Goal: Use online tool/utility

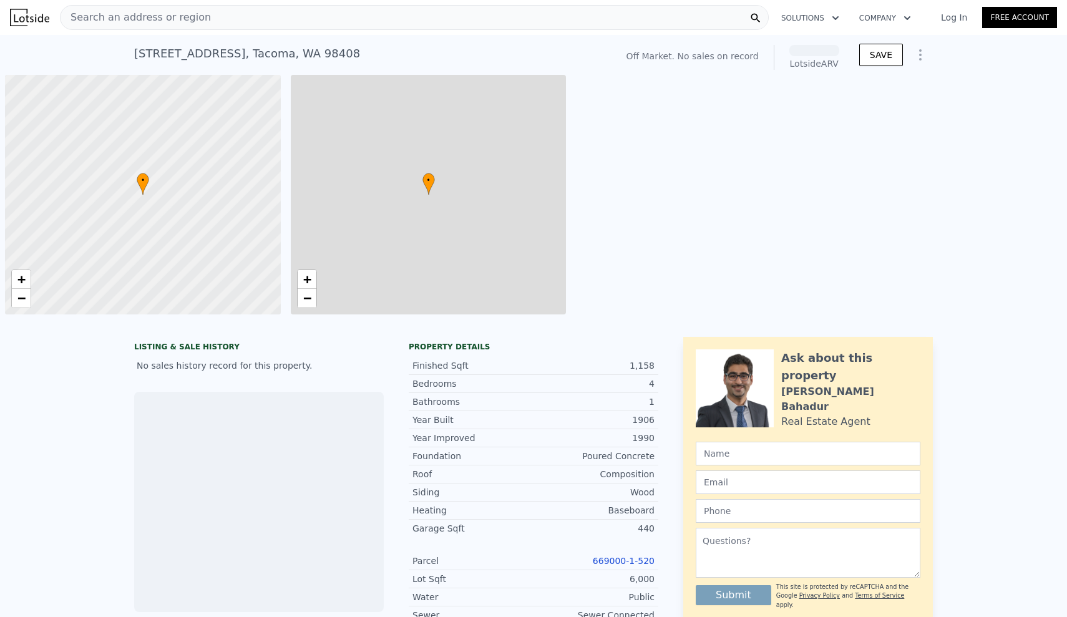
scroll to position [0, 5]
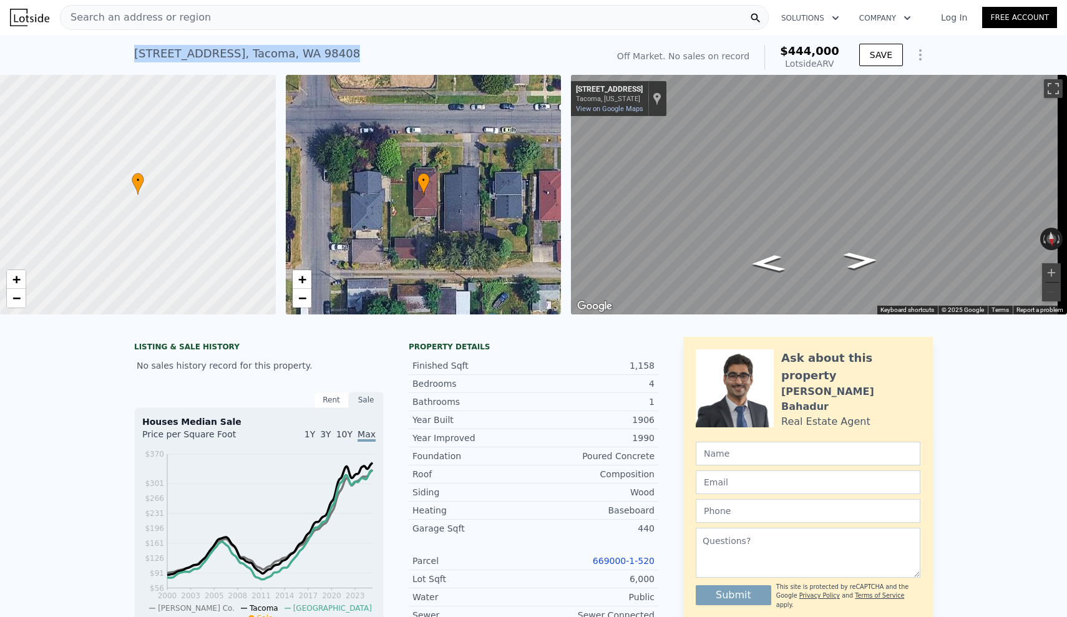
drag, startPoint x: 133, startPoint y: 51, endPoint x: 352, endPoint y: 37, distance: 219.4
click at [352, 37] on div "[STREET_ADDRESS] No sales on record (~ARV $444k ) Off Market. No sales on recor…" at bounding box center [533, 55] width 799 height 40
copy div "[STREET_ADDRESS] No sales on record (~ARV $444k )"
click at [547, 480] on div "Composition" at bounding box center [593, 474] width 121 height 12
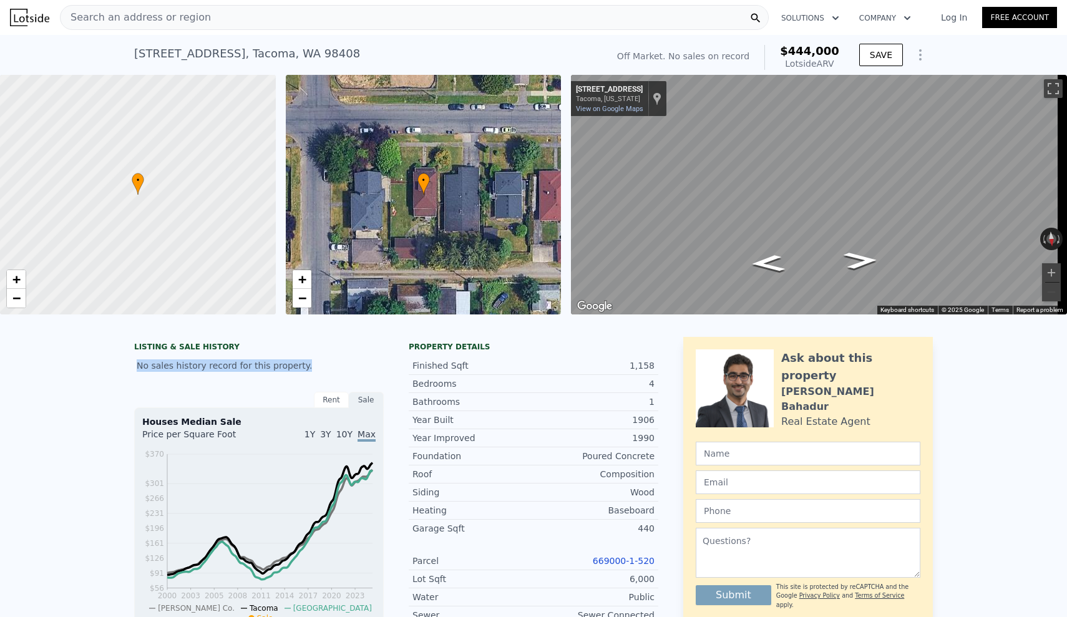
drag, startPoint x: 122, startPoint y: 372, endPoint x: 350, endPoint y: 373, distance: 227.7
click at [350, 373] on div "No sales history record for this property." at bounding box center [259, 365] width 250 height 22
drag, startPoint x: 324, startPoint y: 376, endPoint x: 118, endPoint y: 352, distance: 207.8
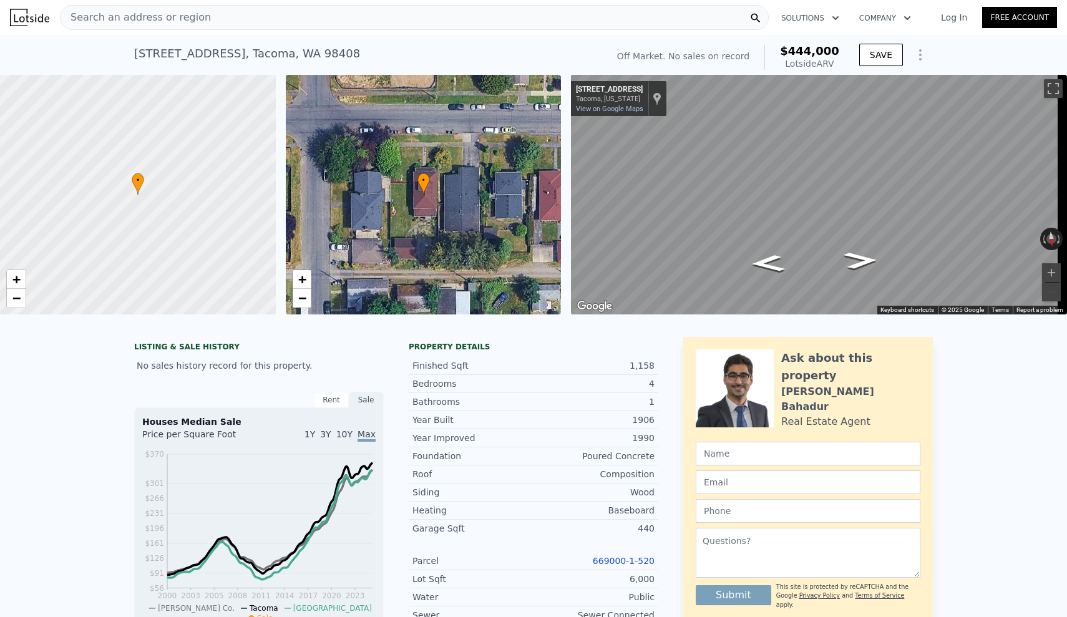
click at [616, 426] on div "1906" at bounding box center [593, 420] width 121 height 12
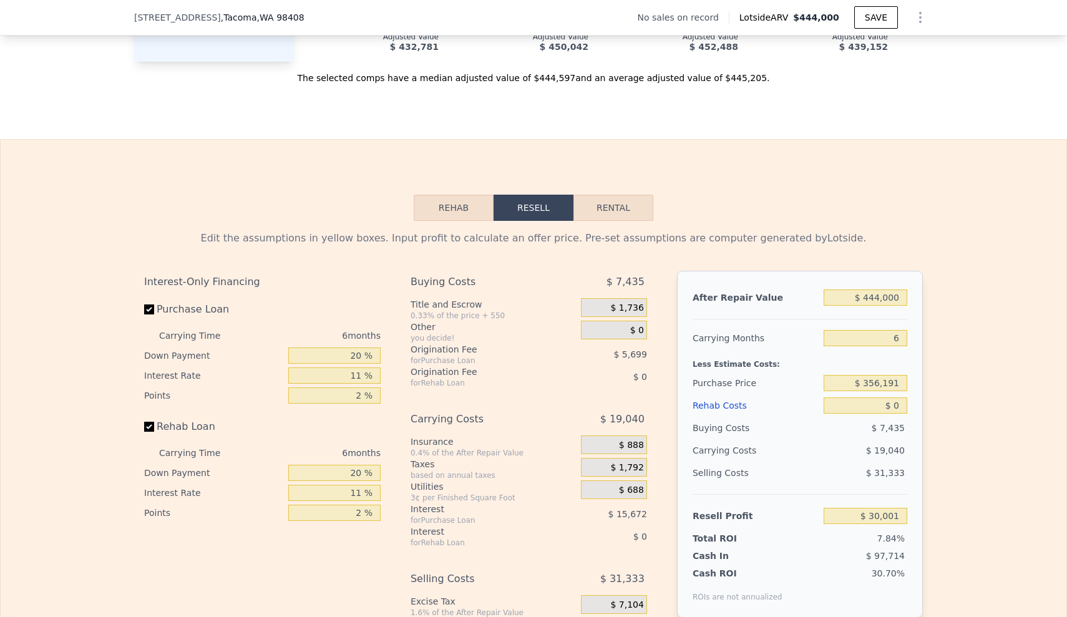
scroll to position [1757, 0]
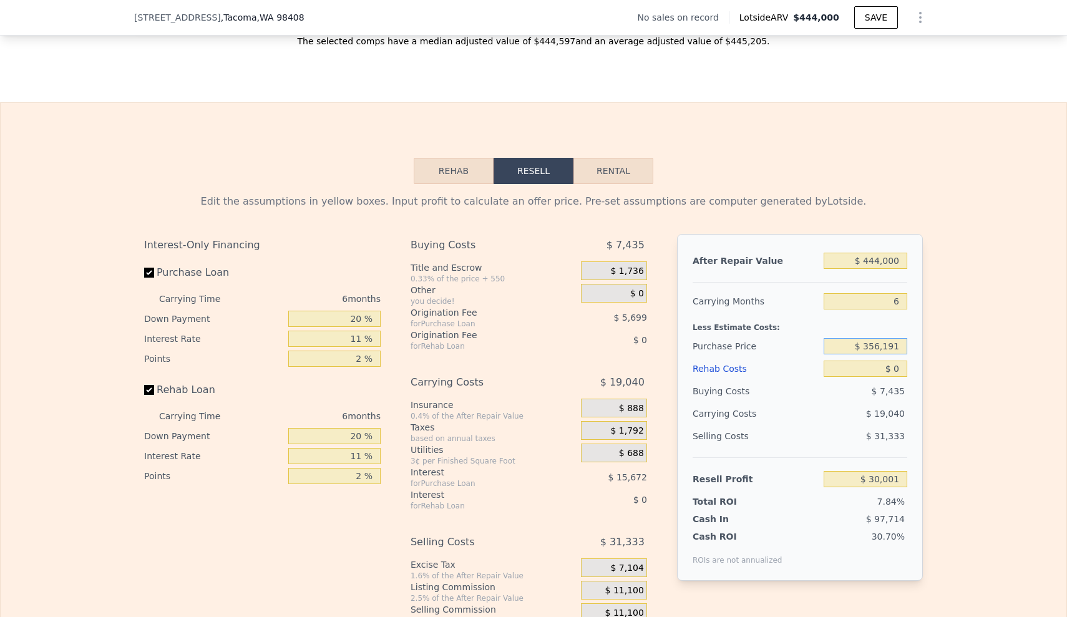
click at [896, 354] on input "$ 356,191" at bounding box center [866, 346] width 84 height 16
drag, startPoint x: 856, startPoint y: 365, endPoint x: 940, endPoint y: 367, distance: 83.6
click at [940, 367] on div "Edit the assumptions in yellow boxes. Input profit to calculate an offer price.…" at bounding box center [534, 416] width 1066 height 464
type input "$ 295,000"
click at [1011, 359] on div "Edit the assumptions in yellow boxes. Input profit to calculate an offer price.…" at bounding box center [534, 416] width 1066 height 464
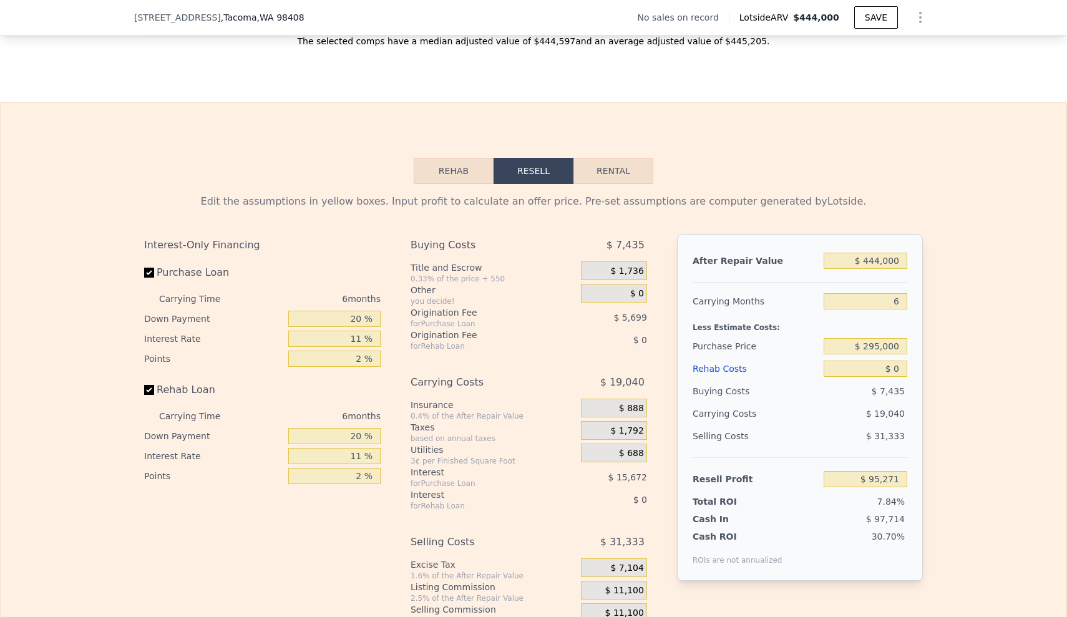
type input "$ 95,069"
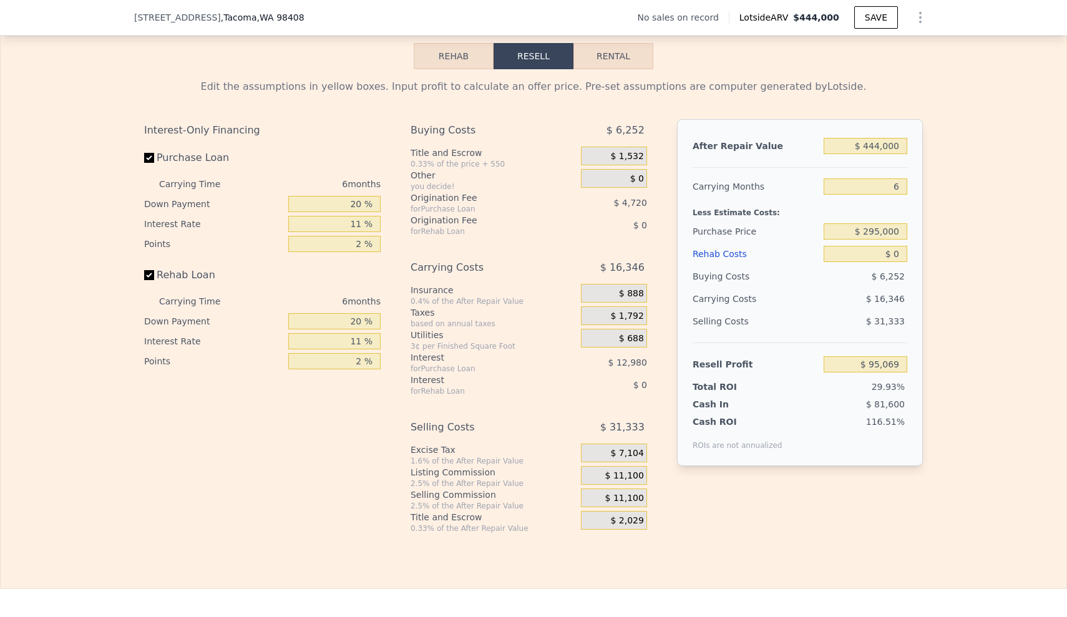
scroll to position [1875, 0]
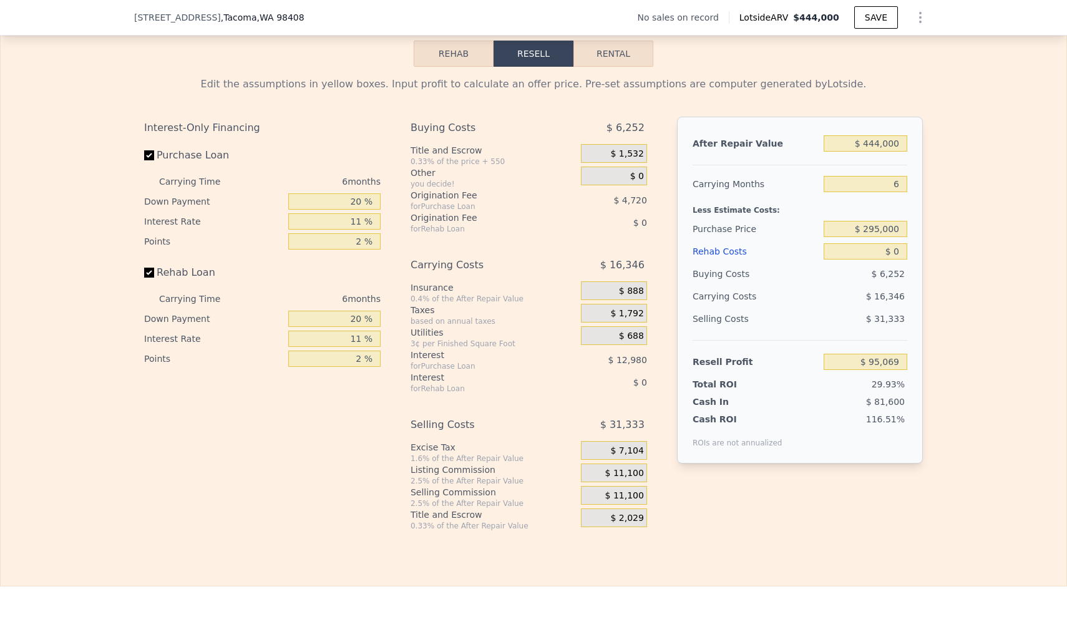
click at [606, 505] on div "$ 11,100" at bounding box center [614, 495] width 66 height 19
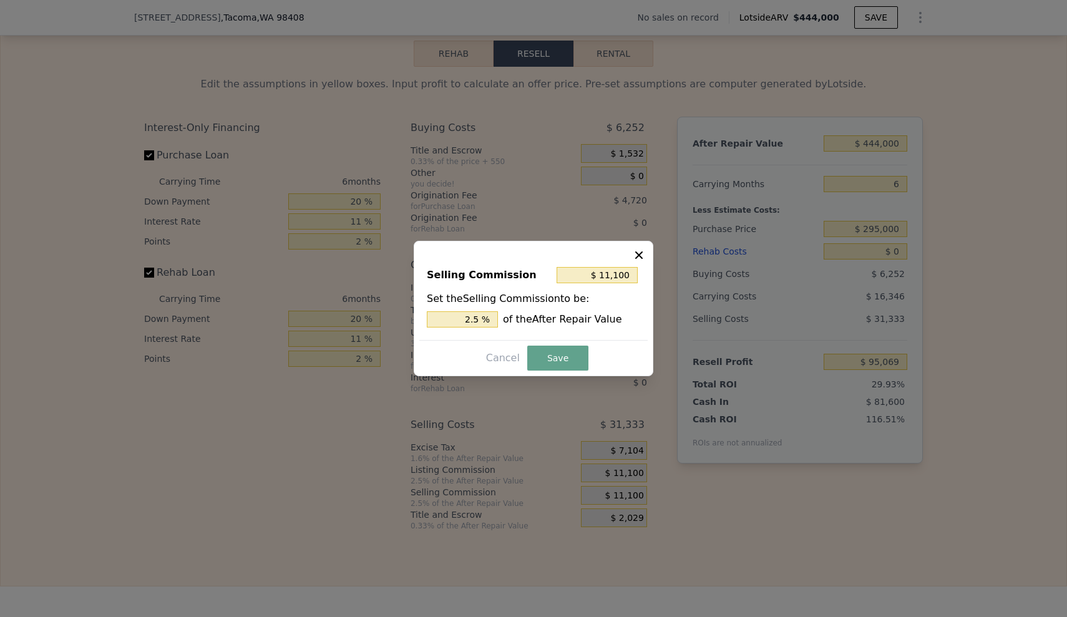
click at [643, 257] on icon at bounding box center [639, 255] width 12 height 12
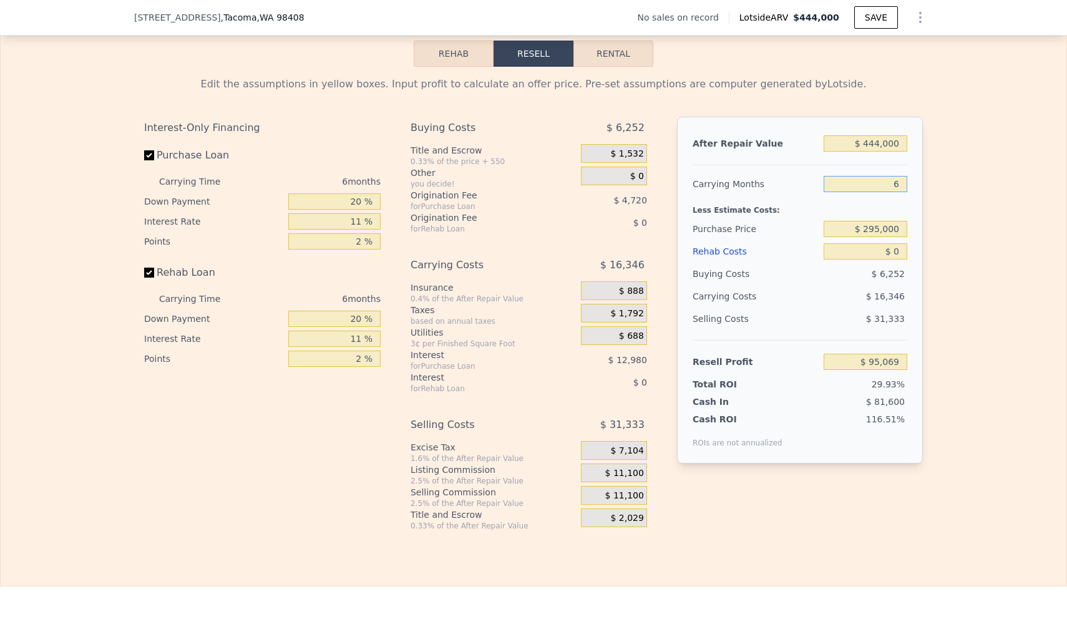
drag, startPoint x: 865, startPoint y: 203, endPoint x: 921, endPoint y: 200, distance: 56.2
click at [921, 200] on div "Edit the assumptions in yellow boxes. Input profit to calculate an offer price.…" at bounding box center [533, 299] width 799 height 464
type input "4"
type input "$ 100,518"
type input "4"
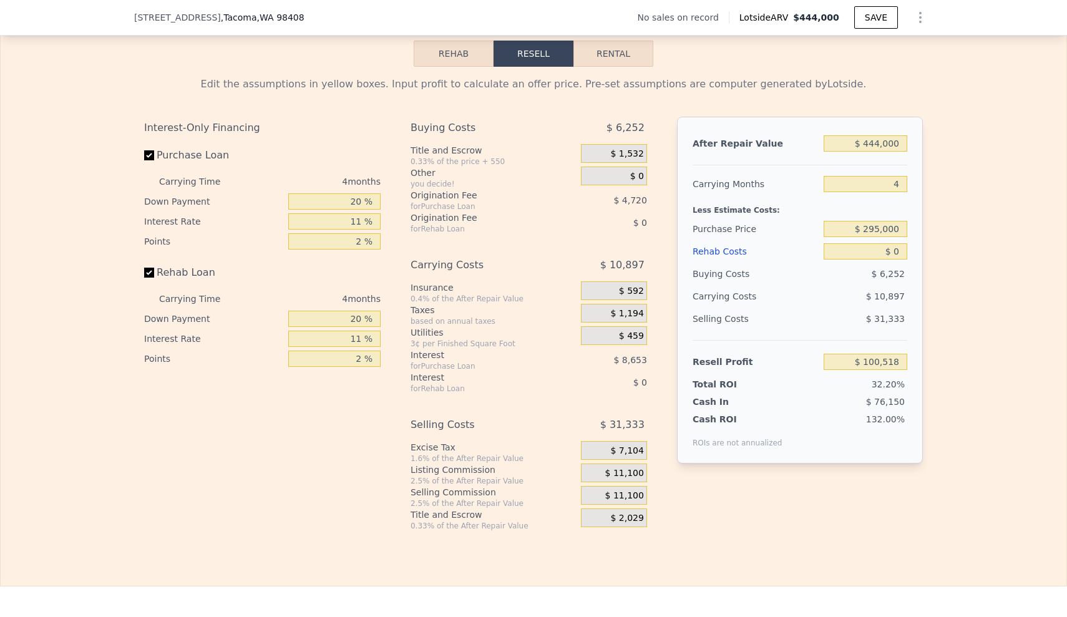
click at [956, 213] on div "Edit the assumptions in yellow boxes. Input profit to calculate an offer price.…" at bounding box center [534, 299] width 1066 height 464
click at [349, 210] on input "20 %" at bounding box center [334, 201] width 92 height 16
type input "0 %"
type input "$ 97,174"
type input "10 %"
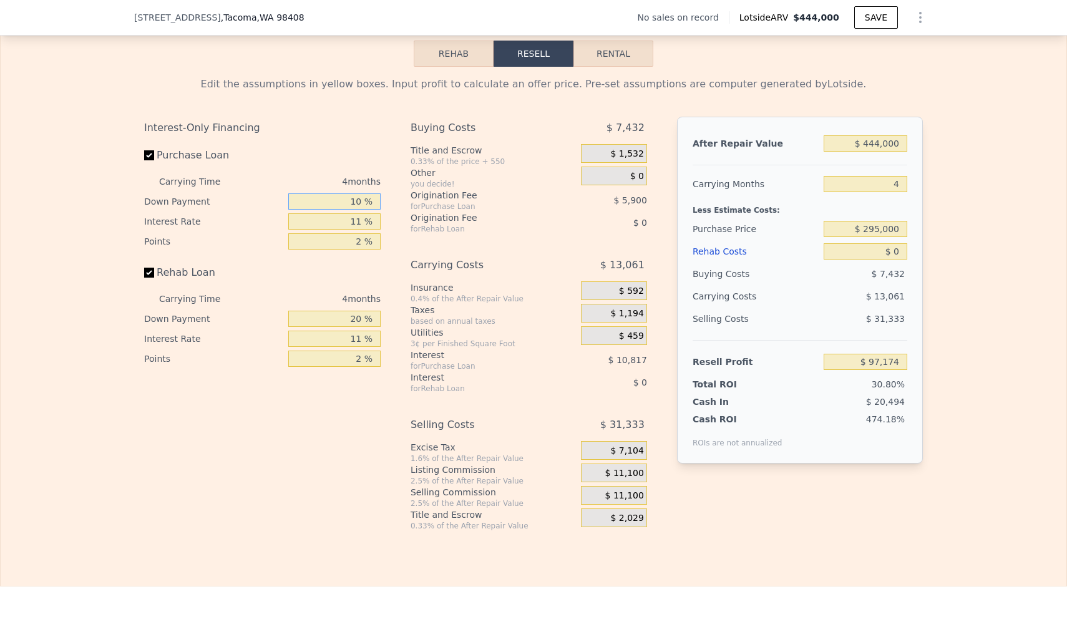
type input "$ 98,844"
type input "10 %"
click at [363, 230] on input "11 %" at bounding box center [334, 221] width 92 height 16
type input "1 %"
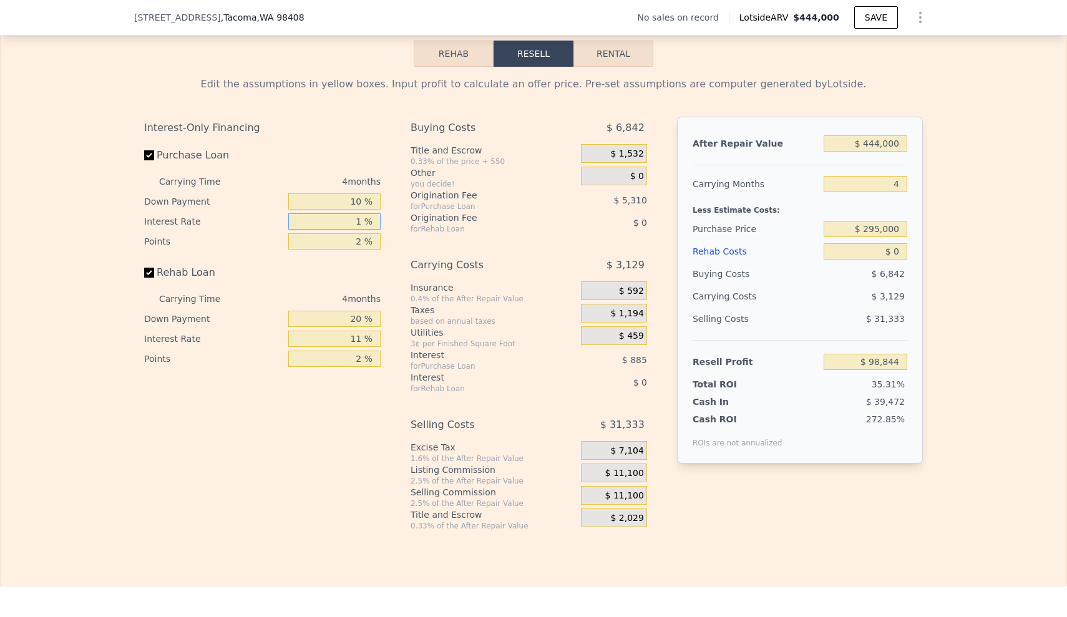
type input "$ 107,696"
type input "10 %"
type input "$ 99,728"
type input "10 %"
click at [358, 250] on input "2 %" at bounding box center [334, 241] width 92 height 16
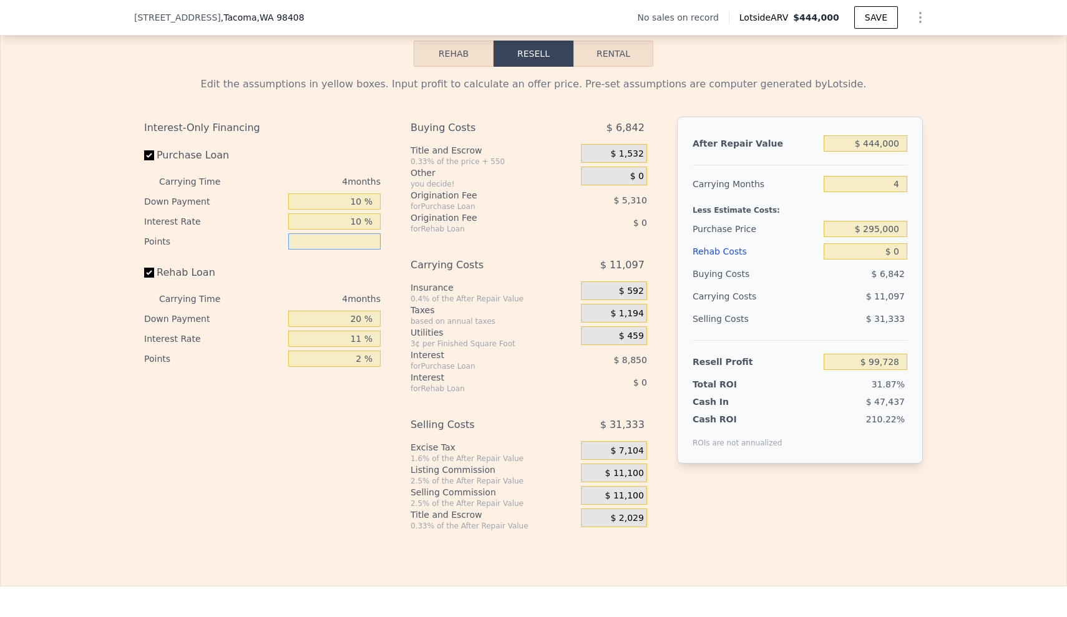
type input "1 %"
type input "$ 102,383"
type input "1.5 %"
type input "$ 101,055"
type input "1.5 %"
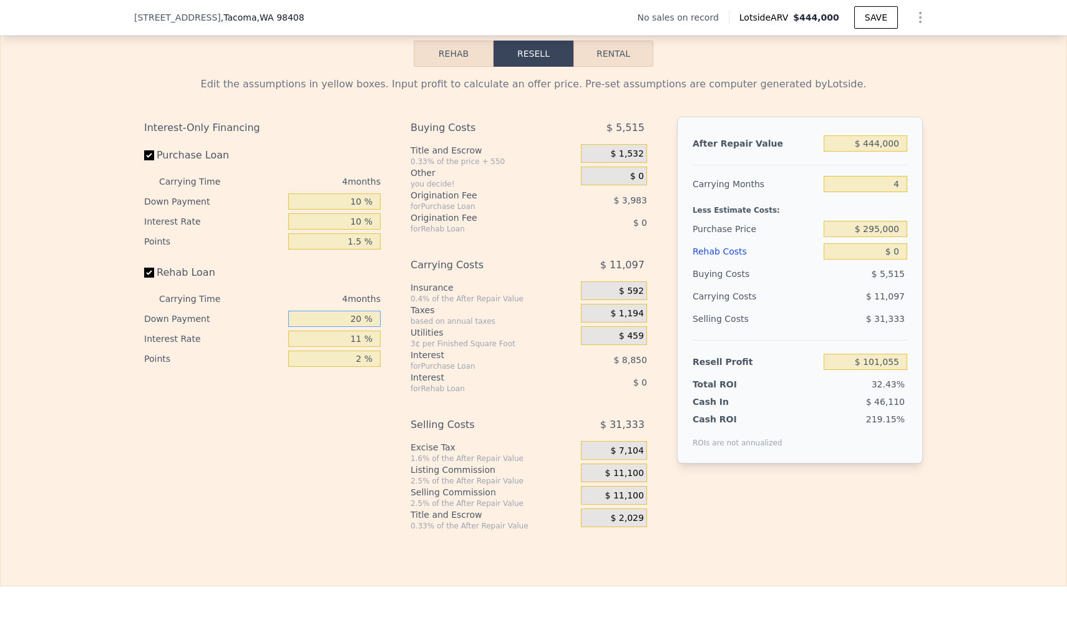
click at [352, 327] on input "20 %" at bounding box center [334, 319] width 92 height 16
type input "10 %"
click at [359, 347] on input "11 %" at bounding box center [334, 339] width 92 height 16
type input "10 %"
click at [362, 367] on input "2 %" at bounding box center [334, 359] width 92 height 16
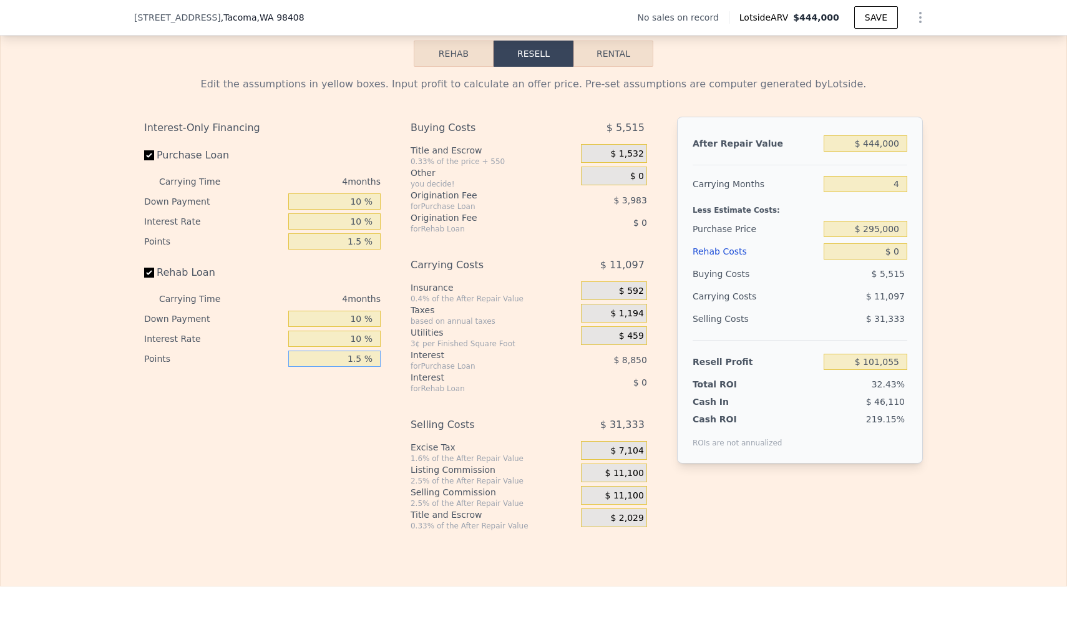
type input "1.5 %"
click at [779, 531] on div "Interest-Only Financing Purchase Loan Carrying Time 4 months Down Payment 10 % …" at bounding box center [533, 324] width 779 height 414
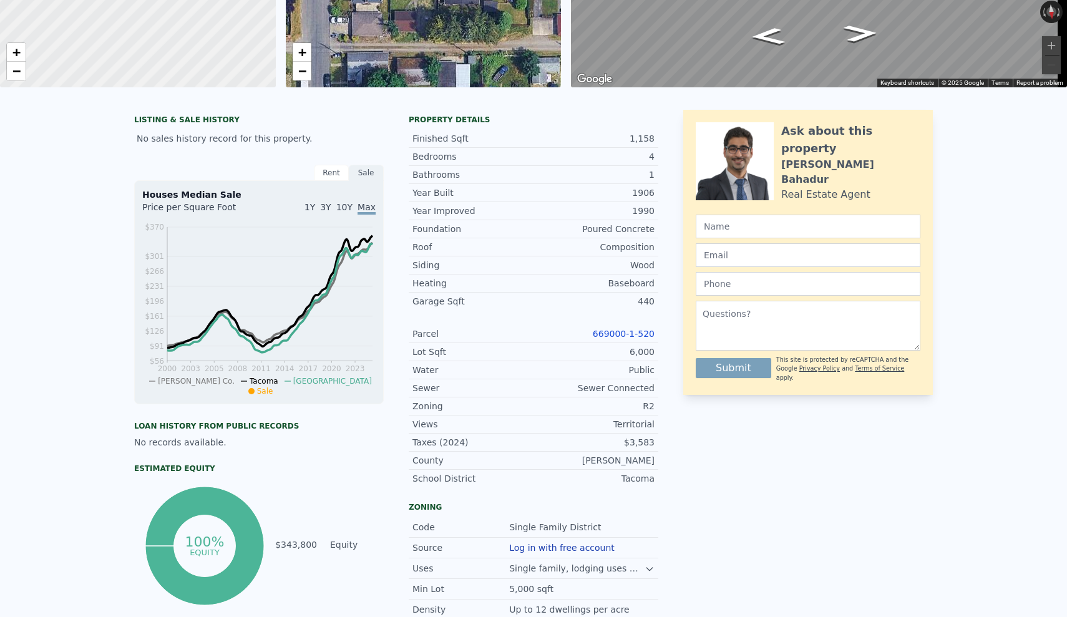
scroll to position [0, 0]
